Goal: Task Accomplishment & Management: Manage account settings

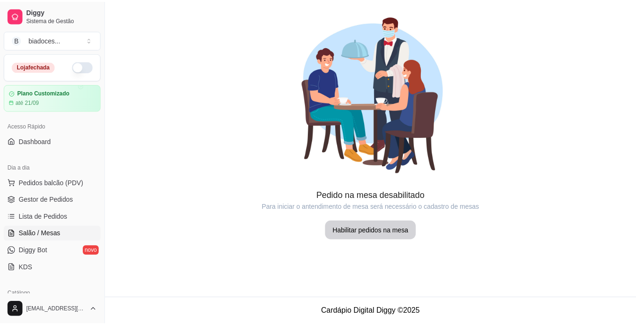
scroll to position [57, 0]
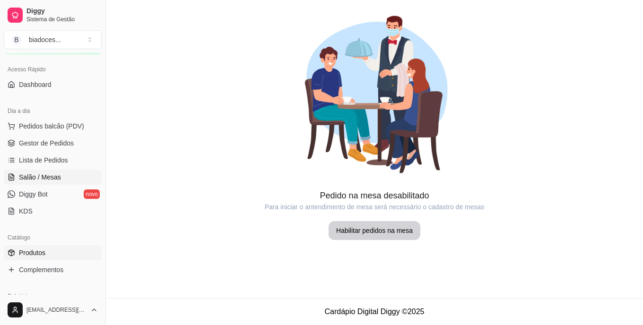
click at [27, 254] on span "Produtos" at bounding box center [32, 252] width 26 height 9
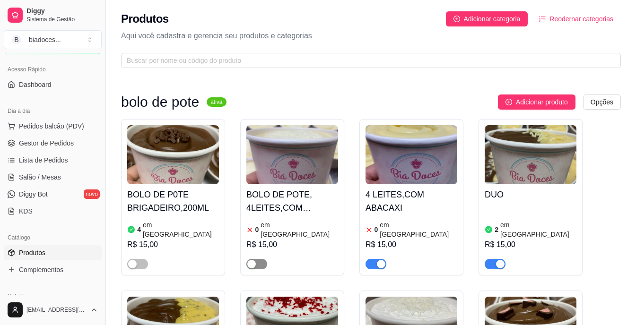
click at [257, 259] on button "button" at bounding box center [256, 264] width 21 height 10
click at [310, 210] on h4 "BOLO DE POTE, 4LEITES,COM MORANGObolo" at bounding box center [292, 201] width 92 height 26
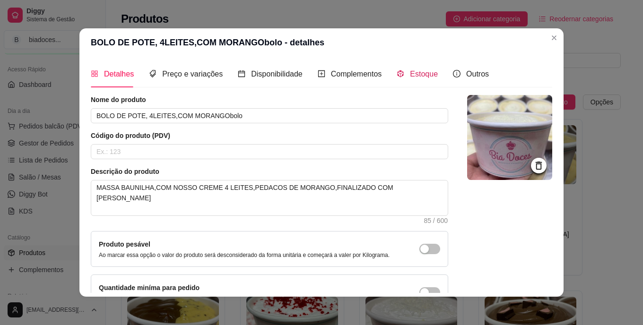
click at [418, 70] on span "Estoque" at bounding box center [424, 74] width 28 height 8
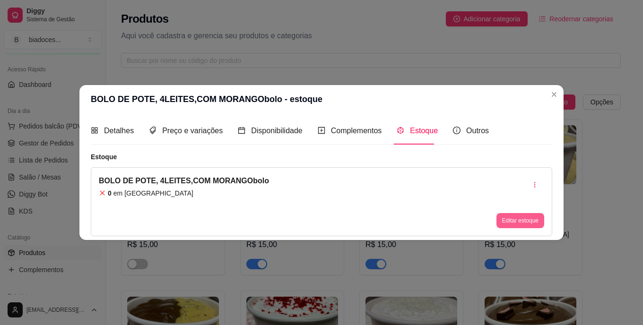
click at [514, 223] on button "Editar estoque" at bounding box center [521, 220] width 48 height 15
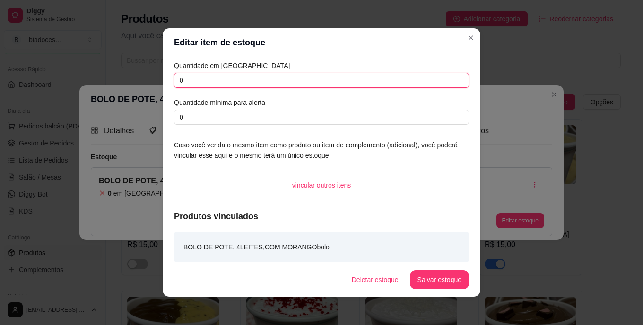
click at [307, 78] on input "0" at bounding box center [321, 80] width 295 height 15
type input "0"
type input "8"
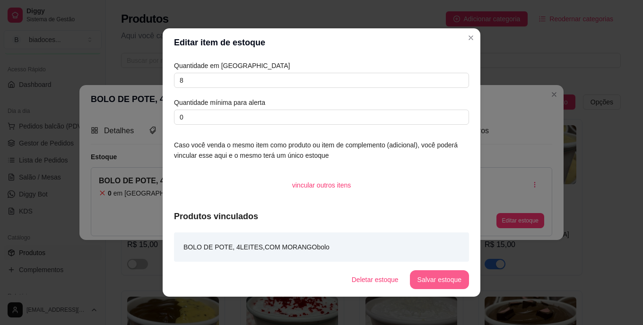
click at [421, 276] on button "Salvar estoque" at bounding box center [439, 280] width 59 height 19
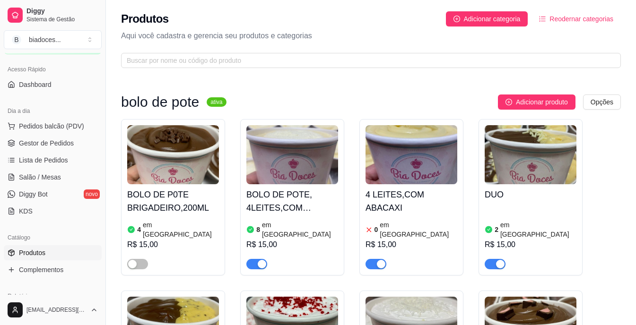
click at [370, 259] on span "button" at bounding box center [376, 264] width 21 height 10
click at [522, 239] on div "R$ 15,00" at bounding box center [531, 244] width 92 height 11
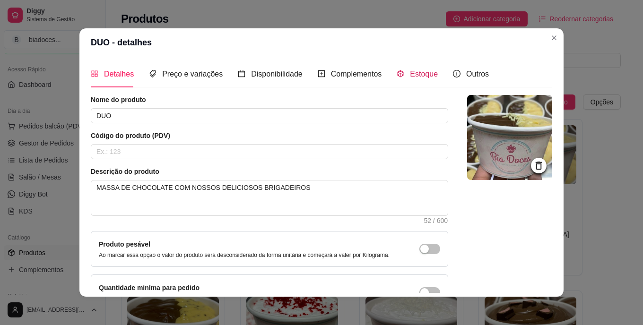
click at [410, 75] on span "Estoque" at bounding box center [424, 74] width 28 height 8
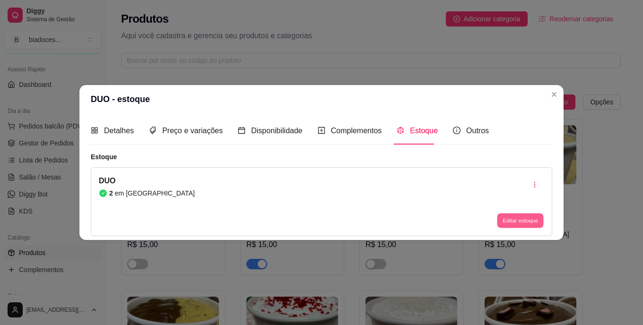
click at [514, 216] on button "Editar estoque" at bounding box center [520, 220] width 46 height 15
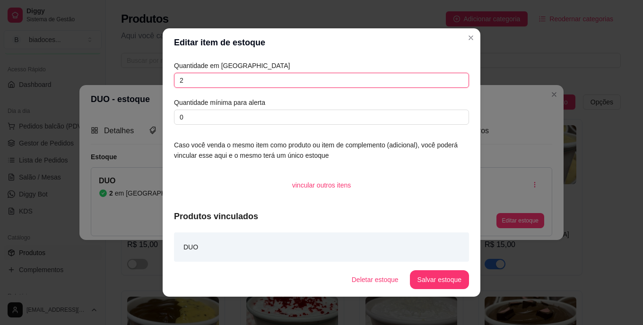
click at [409, 85] on input "2" at bounding box center [321, 80] width 295 height 15
type input "8"
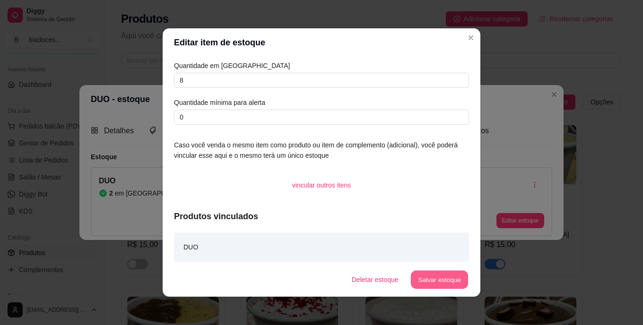
click at [429, 278] on button "Salvar estoque" at bounding box center [440, 280] width 58 height 18
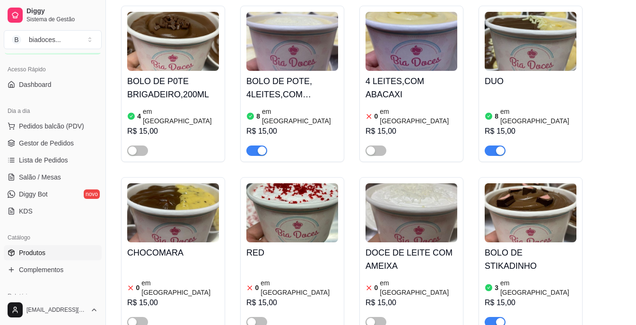
scroll to position [132, 0]
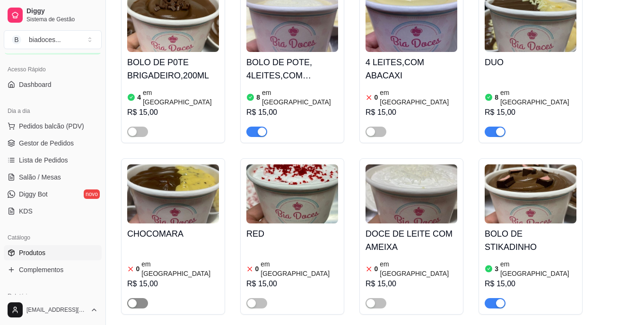
click at [147, 298] on span "button" at bounding box center [137, 303] width 21 height 10
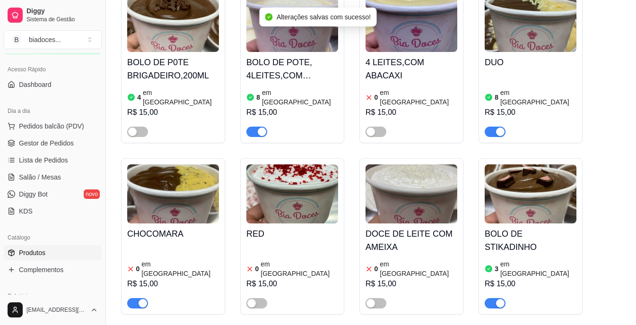
click at [162, 228] on h4 "CHOCOMARA" at bounding box center [173, 234] width 92 height 13
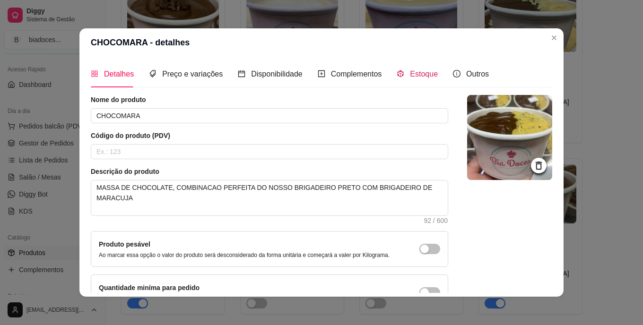
click at [410, 74] on span "Estoque" at bounding box center [424, 74] width 28 height 8
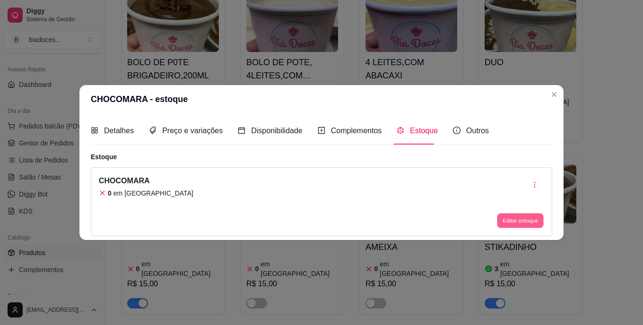
click at [512, 219] on button "Editar estoque" at bounding box center [520, 220] width 46 height 15
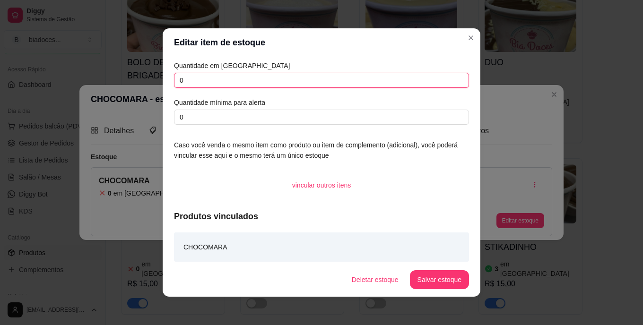
click at [417, 76] on input "0" at bounding box center [321, 80] width 295 height 15
type input "6"
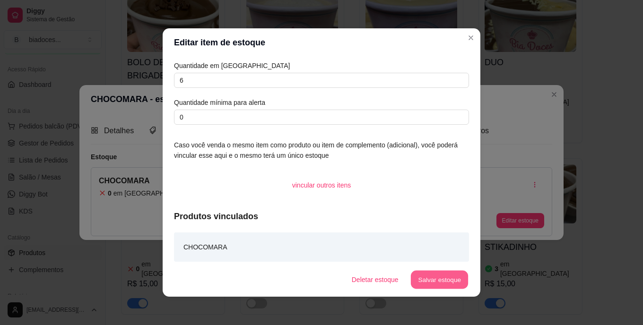
click at [430, 279] on button "Salvar estoque" at bounding box center [440, 280] width 58 height 18
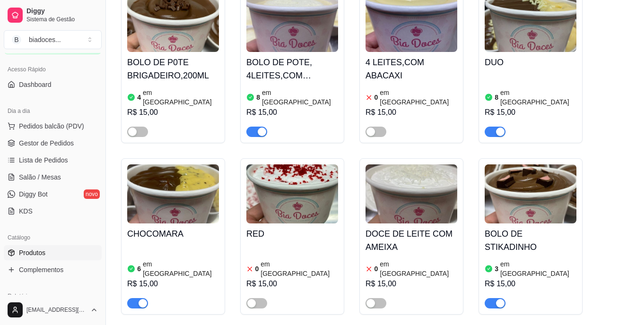
click at [560, 258] on div "3 em estoque R$ 15,00" at bounding box center [531, 283] width 92 height 51
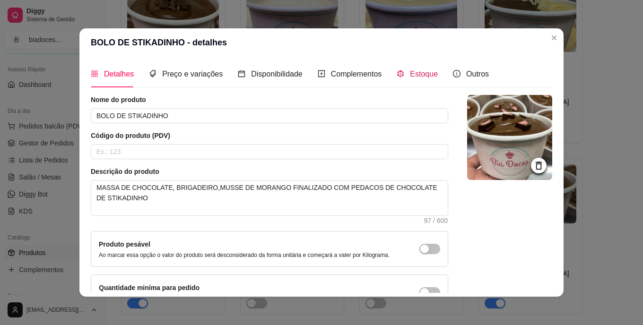
click at [410, 78] on span "Estoque" at bounding box center [424, 74] width 28 height 8
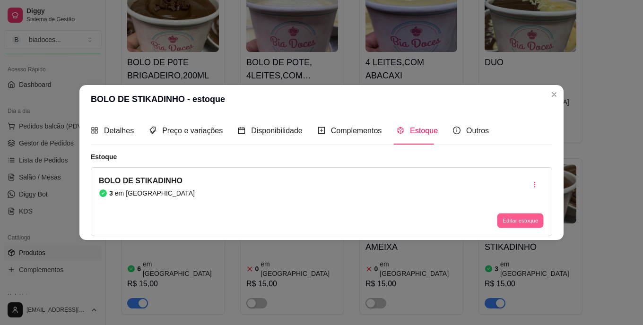
click at [515, 214] on button "Editar estoque" at bounding box center [520, 220] width 46 height 15
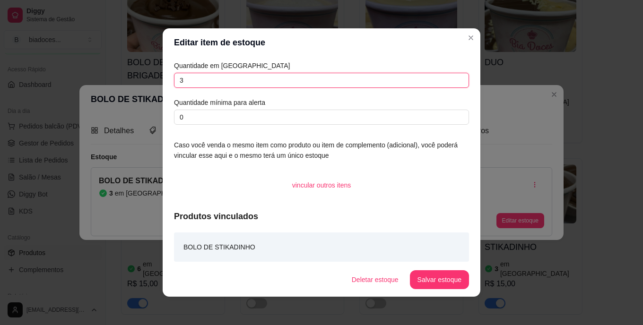
click at [386, 87] on input "3" at bounding box center [321, 80] width 295 height 15
type input "2"
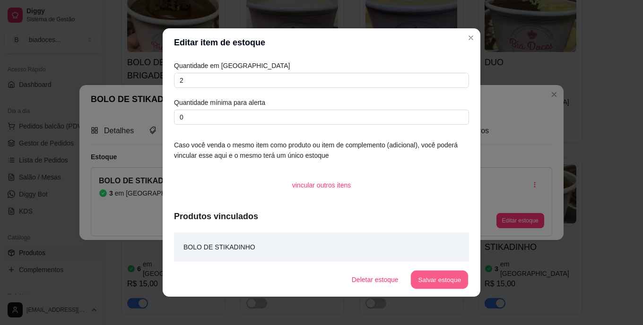
click at [430, 280] on button "Salvar estoque" at bounding box center [440, 280] width 58 height 18
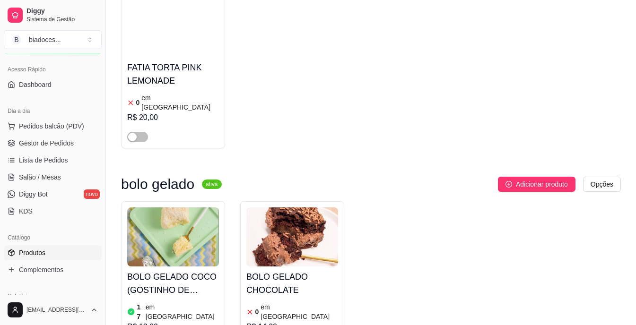
scroll to position [511, 0]
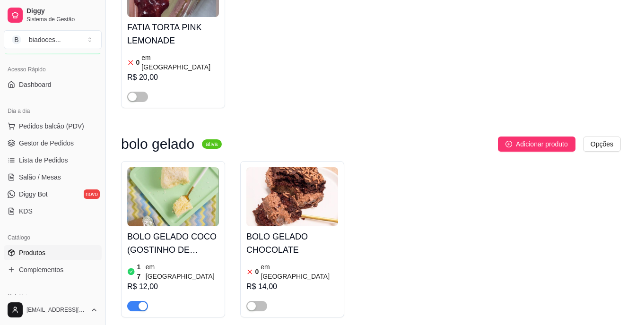
click at [181, 263] on div "17 em [GEOGRAPHIC_DATA]" at bounding box center [173, 272] width 92 height 19
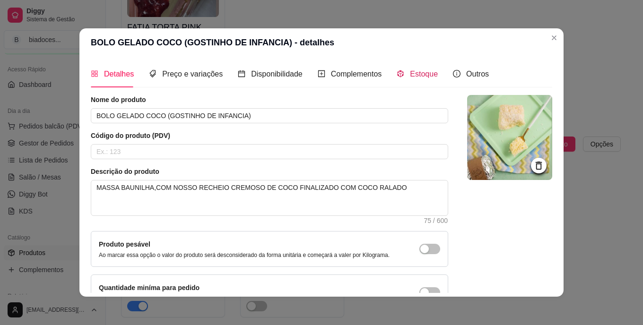
click at [397, 78] on icon "code-sandbox" at bounding box center [401, 74] width 8 height 8
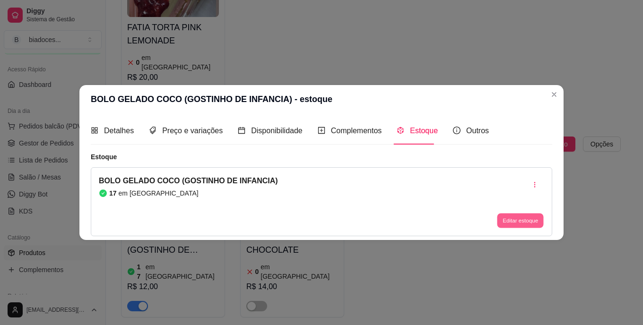
click at [519, 222] on button "Editar estoque" at bounding box center [520, 220] width 46 height 15
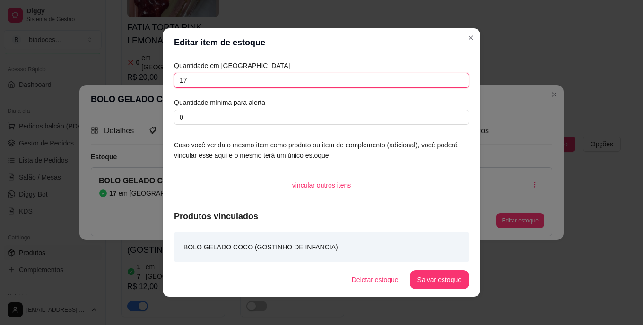
click at [422, 82] on input "17" at bounding box center [321, 80] width 295 height 15
type input "15"
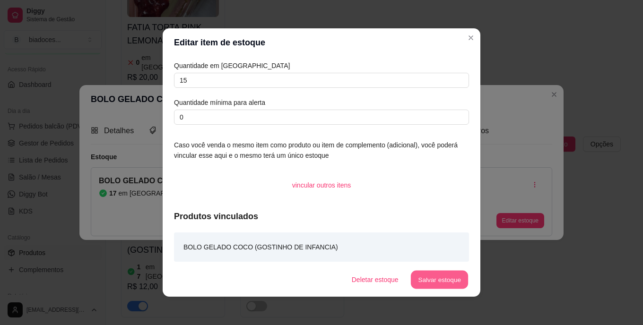
click at [424, 277] on button "Salvar estoque" at bounding box center [440, 280] width 58 height 18
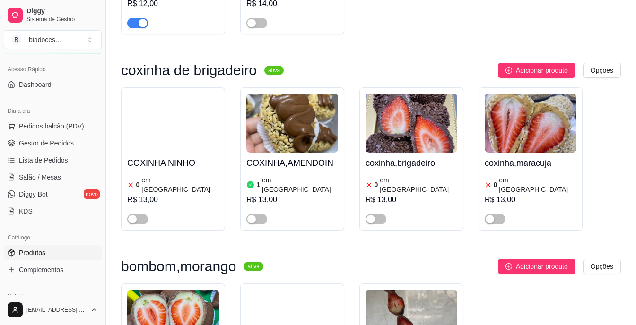
scroll to position [795, 0]
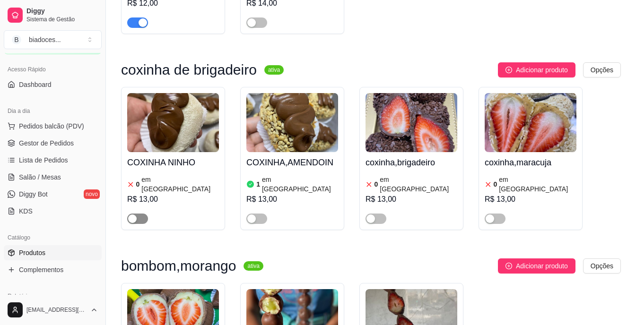
click at [140, 214] on span "button" at bounding box center [137, 219] width 21 height 10
click at [165, 156] on h4 "COXINHA NINHO" at bounding box center [173, 162] width 92 height 13
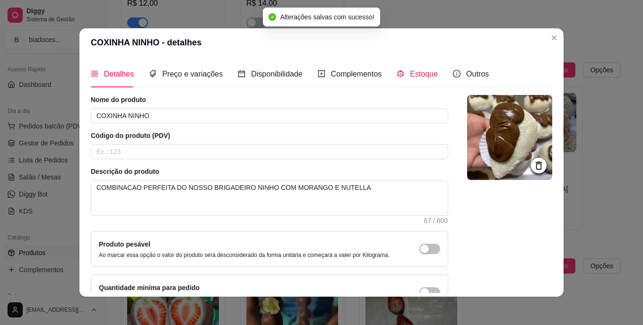
drag, startPoint x: 406, startPoint y: 67, endPoint x: 398, endPoint y: 77, distance: 13.4
click at [398, 77] on icon "code-sandbox" at bounding box center [401, 74] width 8 height 8
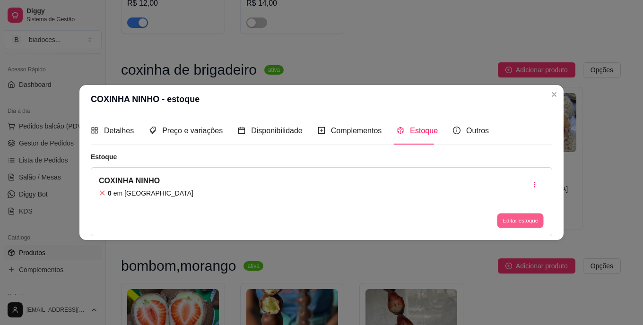
click at [510, 219] on button "Editar estoque" at bounding box center [520, 220] width 46 height 15
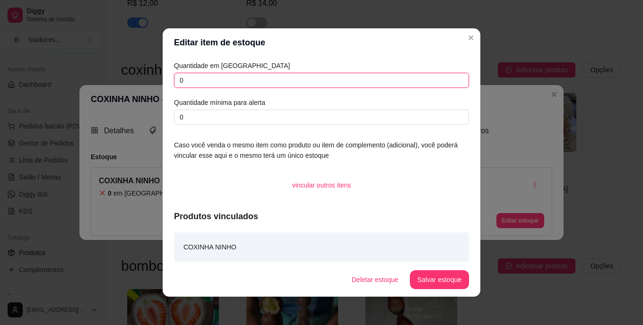
click at [315, 79] on input "0" at bounding box center [321, 80] width 295 height 15
type input "9"
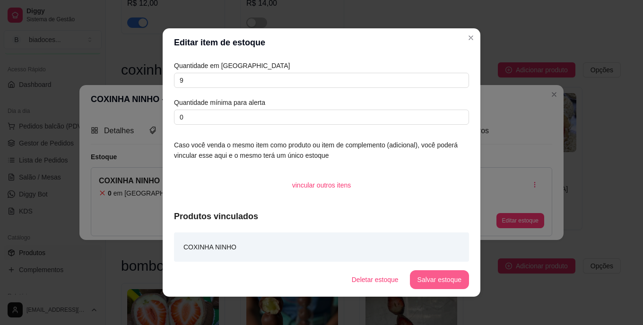
click at [414, 279] on button "Salvar estoque" at bounding box center [439, 280] width 59 height 19
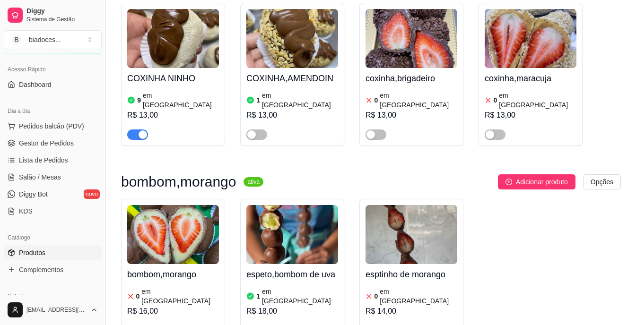
scroll to position [889, 0]
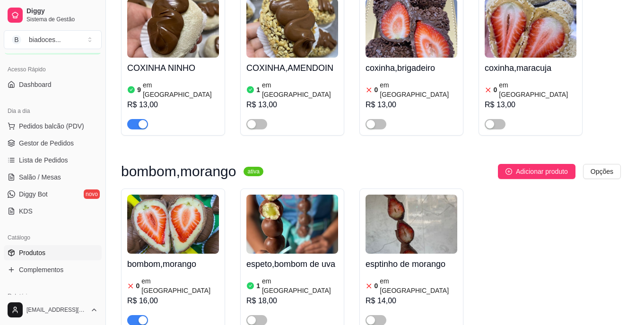
click at [134, 316] on span "button" at bounding box center [137, 321] width 21 height 10
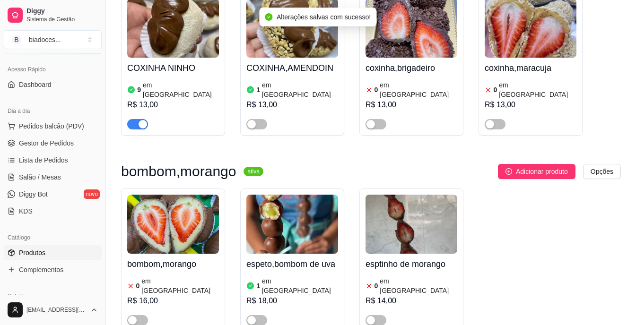
click at [526, 235] on div "bombom,morango 0 em estoque R$ 16,00 espeto,bombom de uva 1 em estoque R$ 18,00…" at bounding box center [371, 260] width 500 height 143
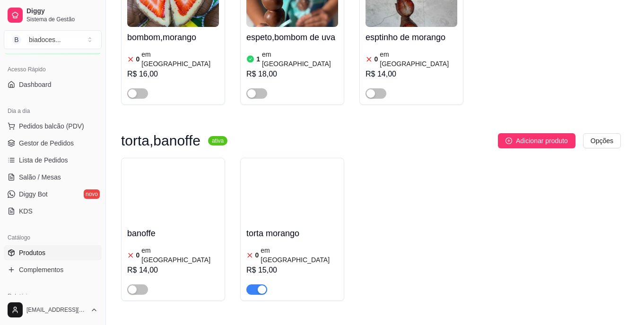
scroll to position [1135, 0]
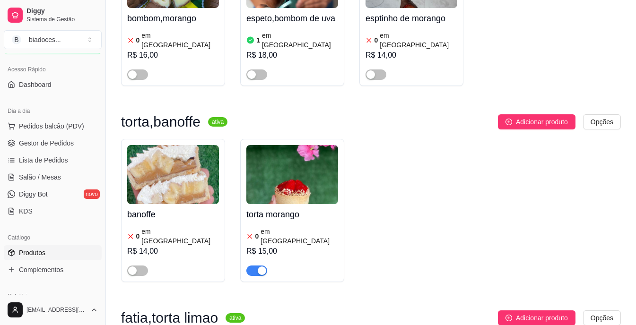
click at [254, 266] on span "button" at bounding box center [256, 271] width 21 height 10
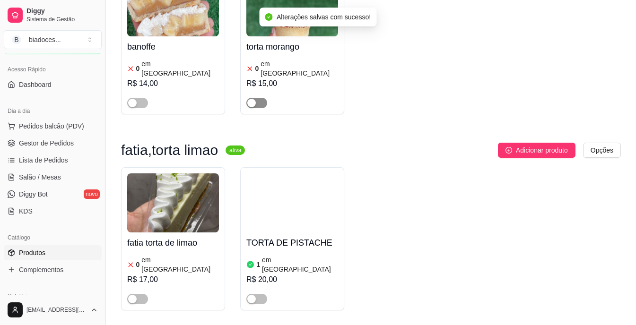
scroll to position [1306, 0]
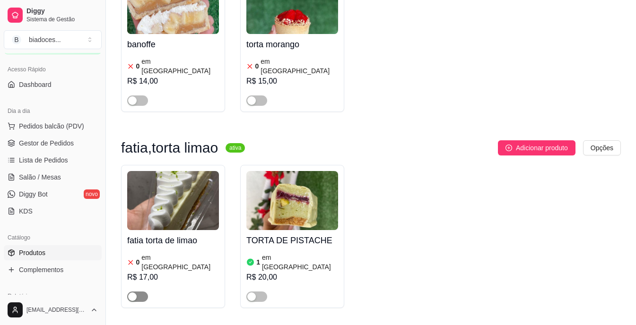
click at [145, 292] on span "button" at bounding box center [137, 297] width 21 height 10
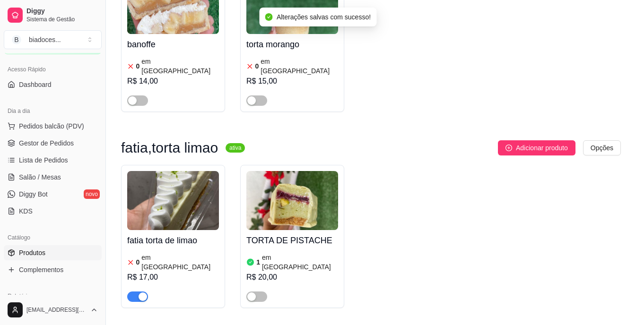
click at [169, 234] on h4 "fatia torta de limao" at bounding box center [173, 240] width 92 height 13
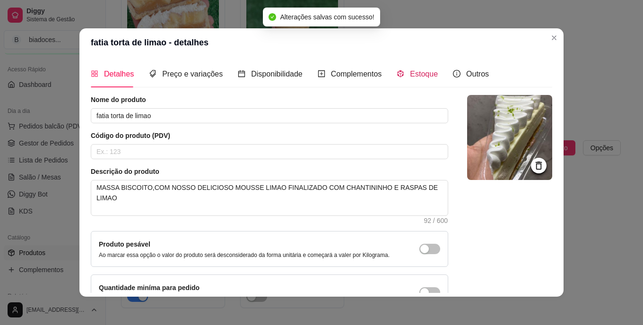
click at [401, 73] on div "Estoque" at bounding box center [417, 74] width 41 height 12
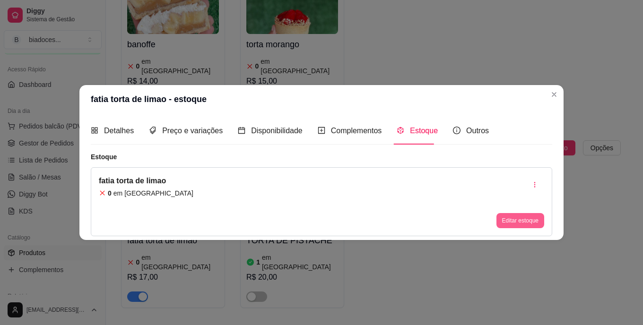
click at [513, 222] on button "Editar estoque" at bounding box center [521, 220] width 48 height 15
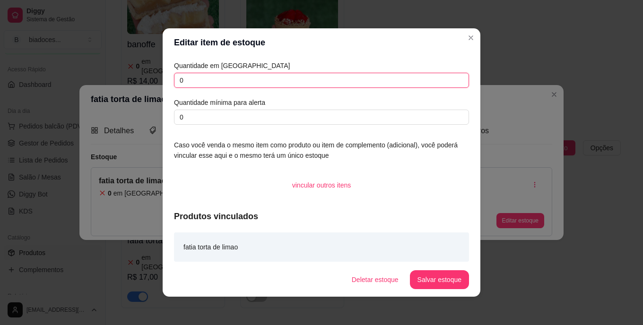
click at [358, 75] on input "0" at bounding box center [321, 80] width 295 height 15
type input "8"
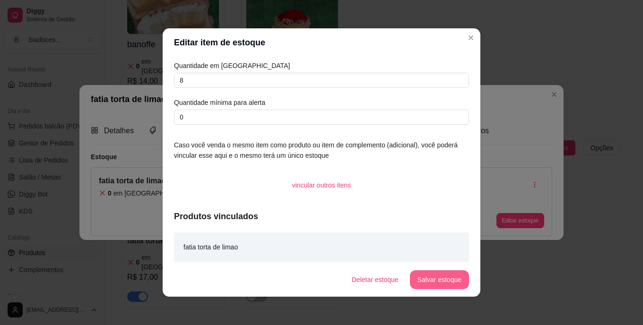
click at [433, 276] on button "Salvar estoque" at bounding box center [439, 280] width 59 height 19
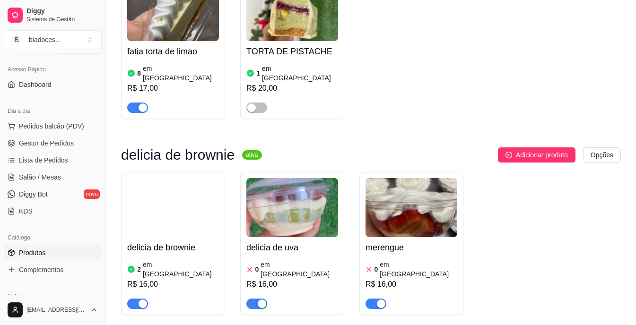
scroll to position [1514, 0]
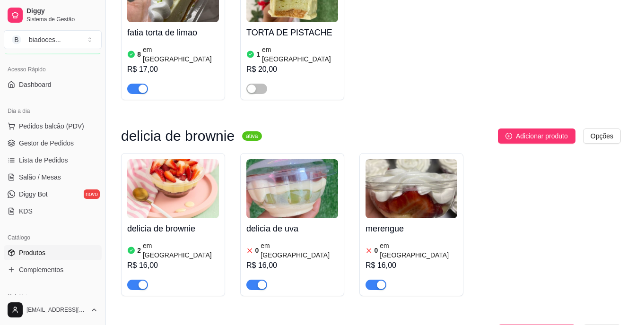
click at [147, 222] on h4 "delicia de brownie" at bounding box center [173, 228] width 92 height 13
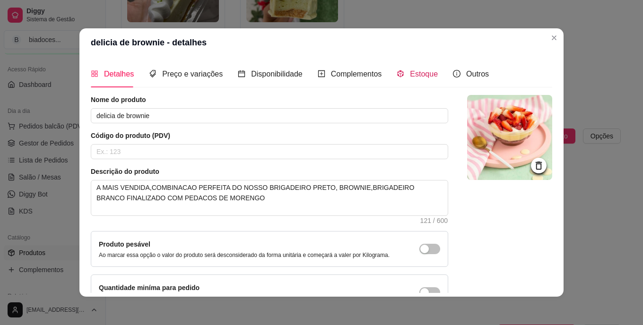
click at [421, 71] on span "Estoque" at bounding box center [424, 74] width 28 height 8
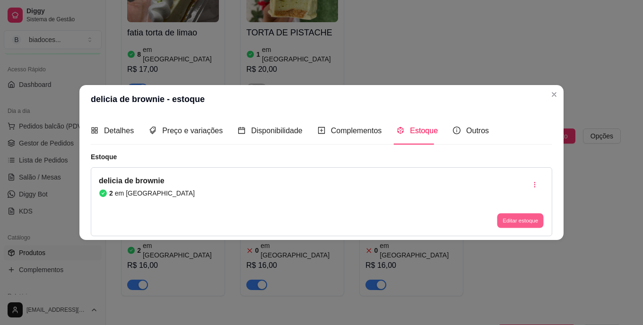
click at [515, 220] on button "Editar estoque" at bounding box center [520, 220] width 46 height 15
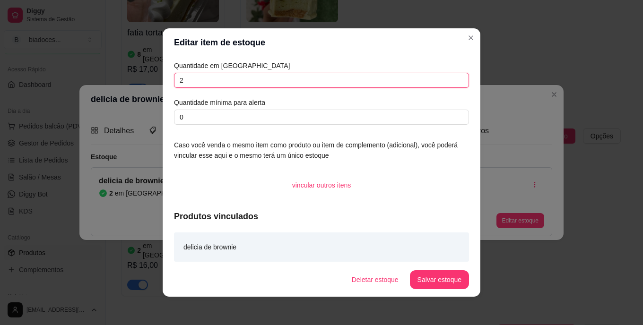
click at [343, 82] on input "2" at bounding box center [321, 80] width 295 height 15
type input "13"
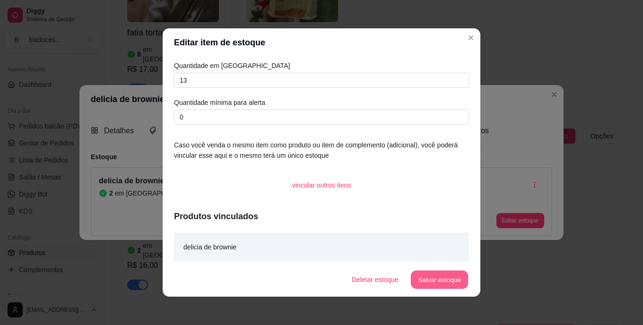
click at [423, 282] on button "Salvar estoque" at bounding box center [440, 280] width 58 height 18
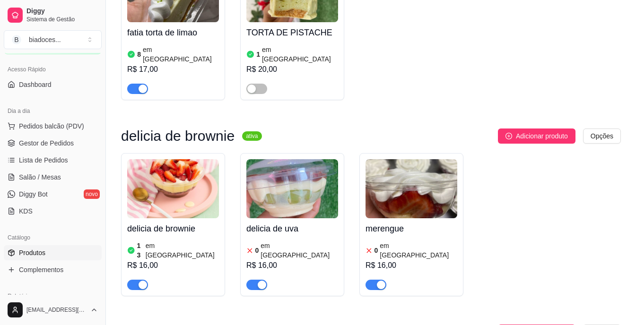
click at [313, 260] on div "R$ 16,00" at bounding box center [292, 265] width 92 height 11
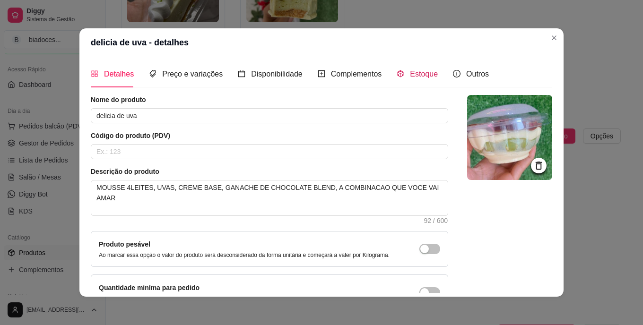
click at [412, 75] on span "Estoque" at bounding box center [424, 74] width 28 height 8
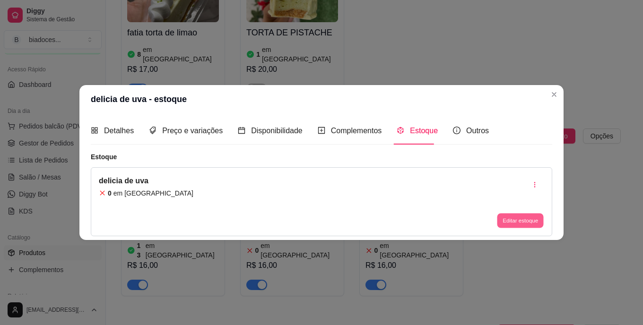
click at [498, 219] on button "Editar estoque" at bounding box center [520, 220] width 46 height 15
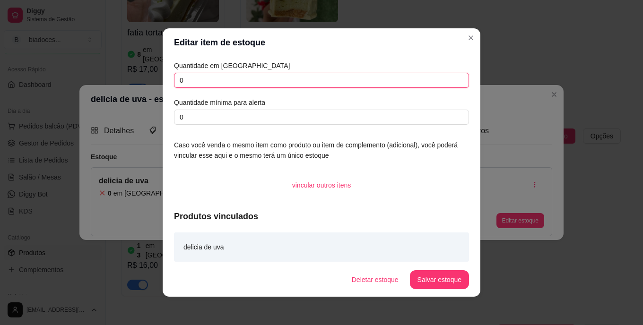
click at [288, 80] on input "0" at bounding box center [321, 80] width 295 height 15
type input "5"
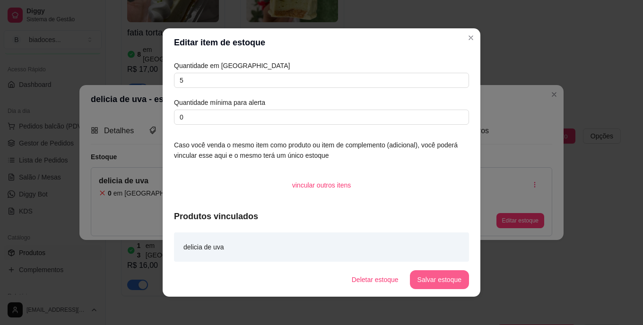
click at [422, 284] on button "Salvar estoque" at bounding box center [439, 280] width 59 height 19
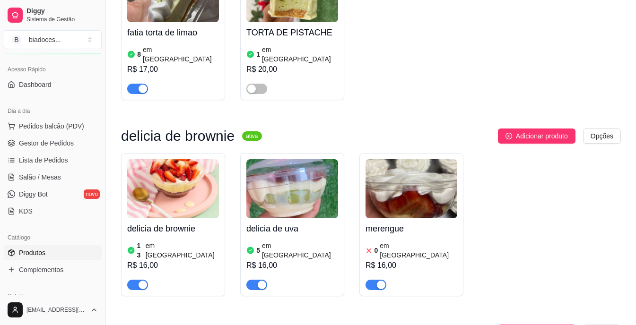
click at [369, 280] on span "button" at bounding box center [376, 285] width 21 height 10
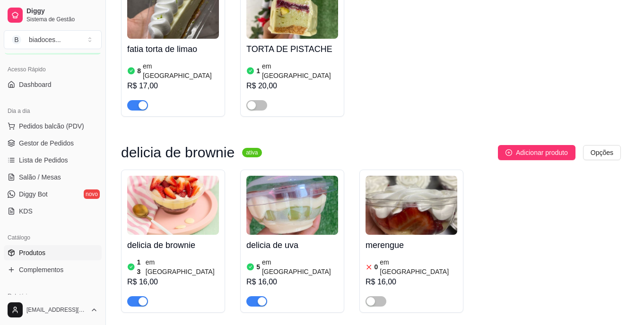
scroll to position [1491, 0]
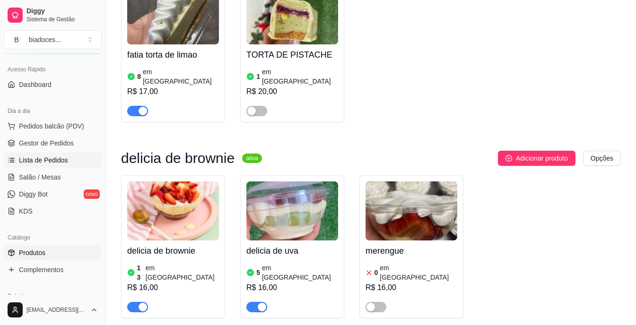
click at [44, 157] on span "Lista de Pedidos" at bounding box center [43, 160] width 49 height 9
